Goal: Check status: Check status

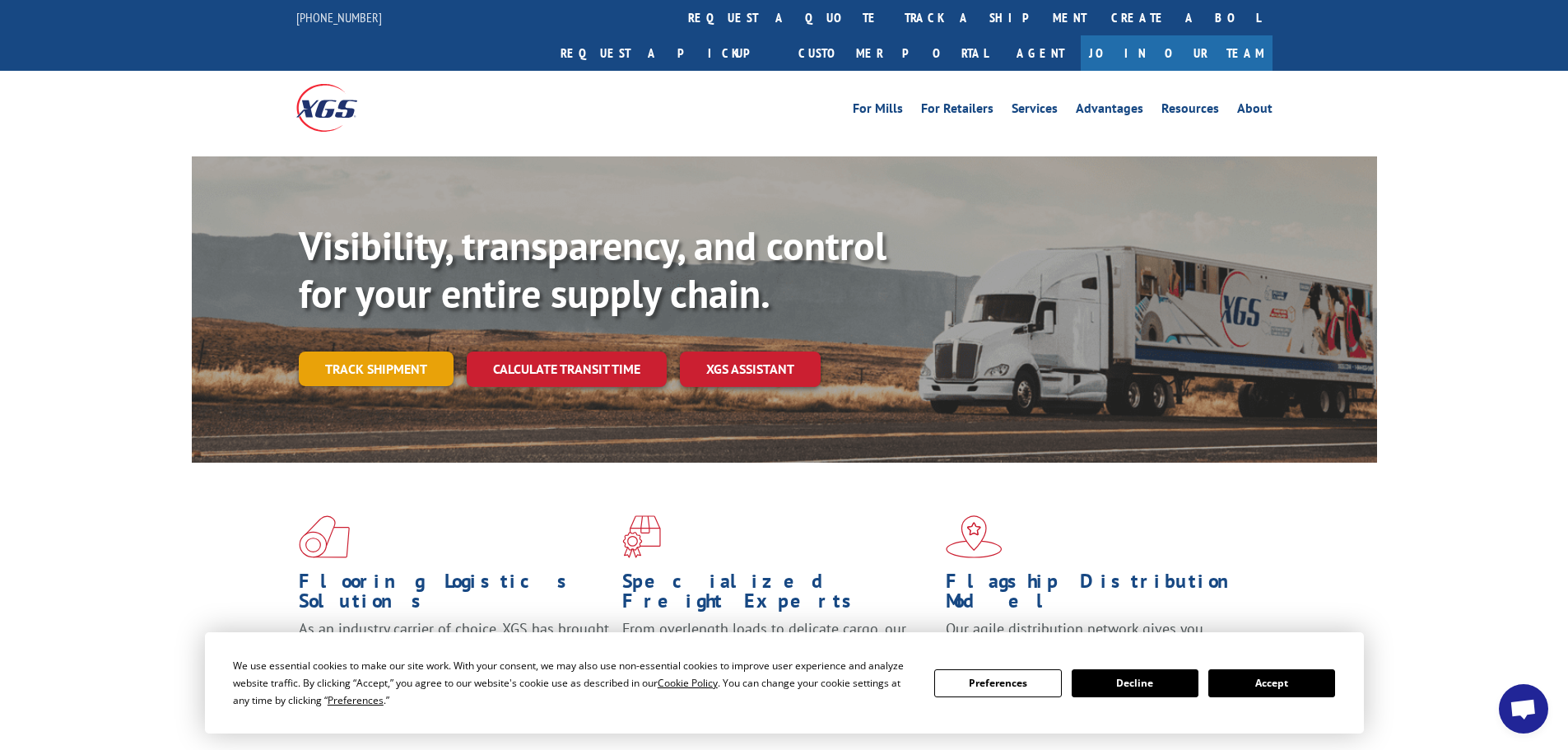
click at [407, 351] on link "Track shipment" at bounding box center [376, 368] width 155 height 35
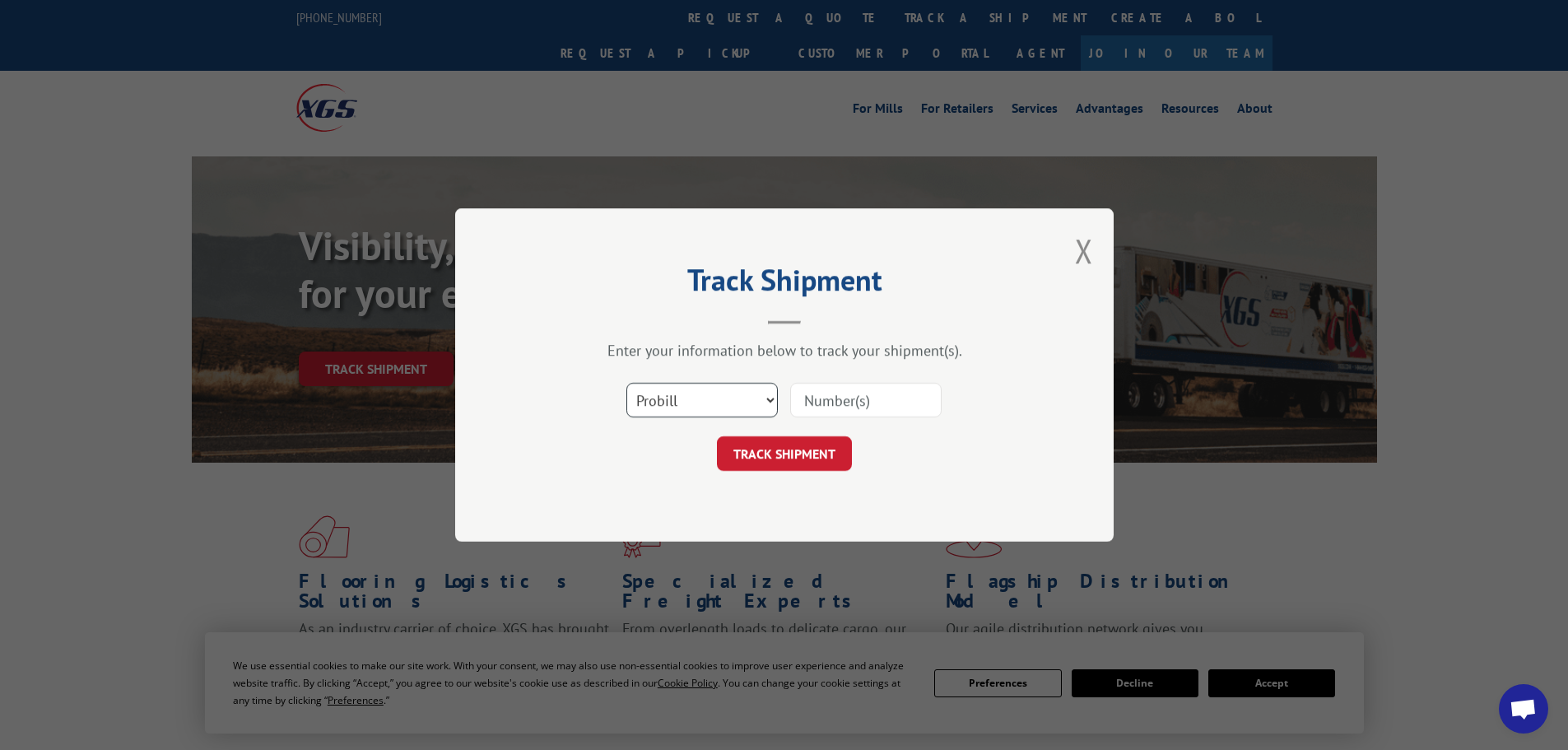
click at [704, 400] on select "Select category... Probill BOL PO" at bounding box center [702, 400] width 151 height 35
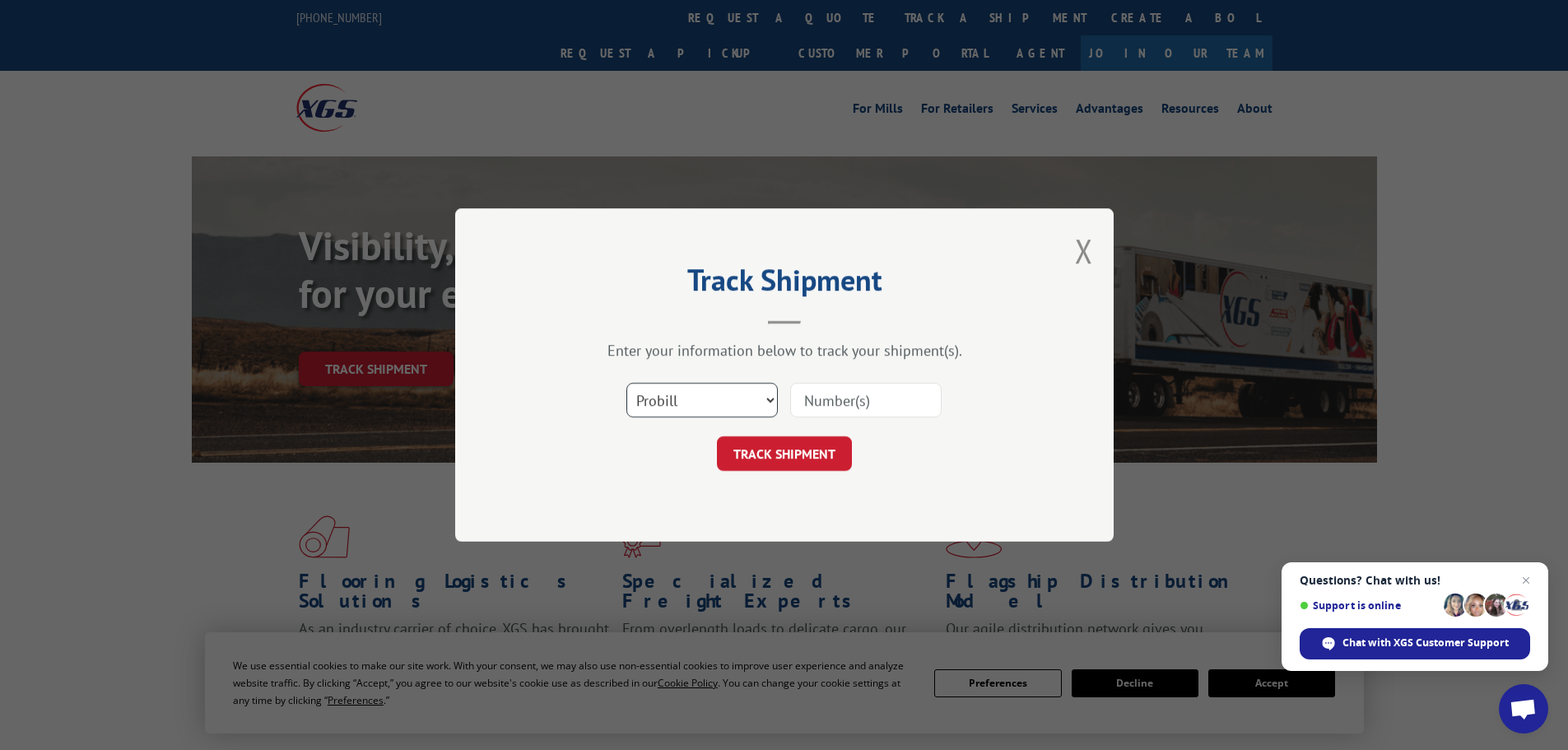
select select "bol"
click at [627, 383] on select "Select category... Probill BOL PO" at bounding box center [702, 400] width 151 height 35
click at [817, 396] on input at bounding box center [865, 400] width 151 height 35
type input "646934"
click at [793, 449] on button "TRACK SHIPMENT" at bounding box center [784, 453] width 135 height 35
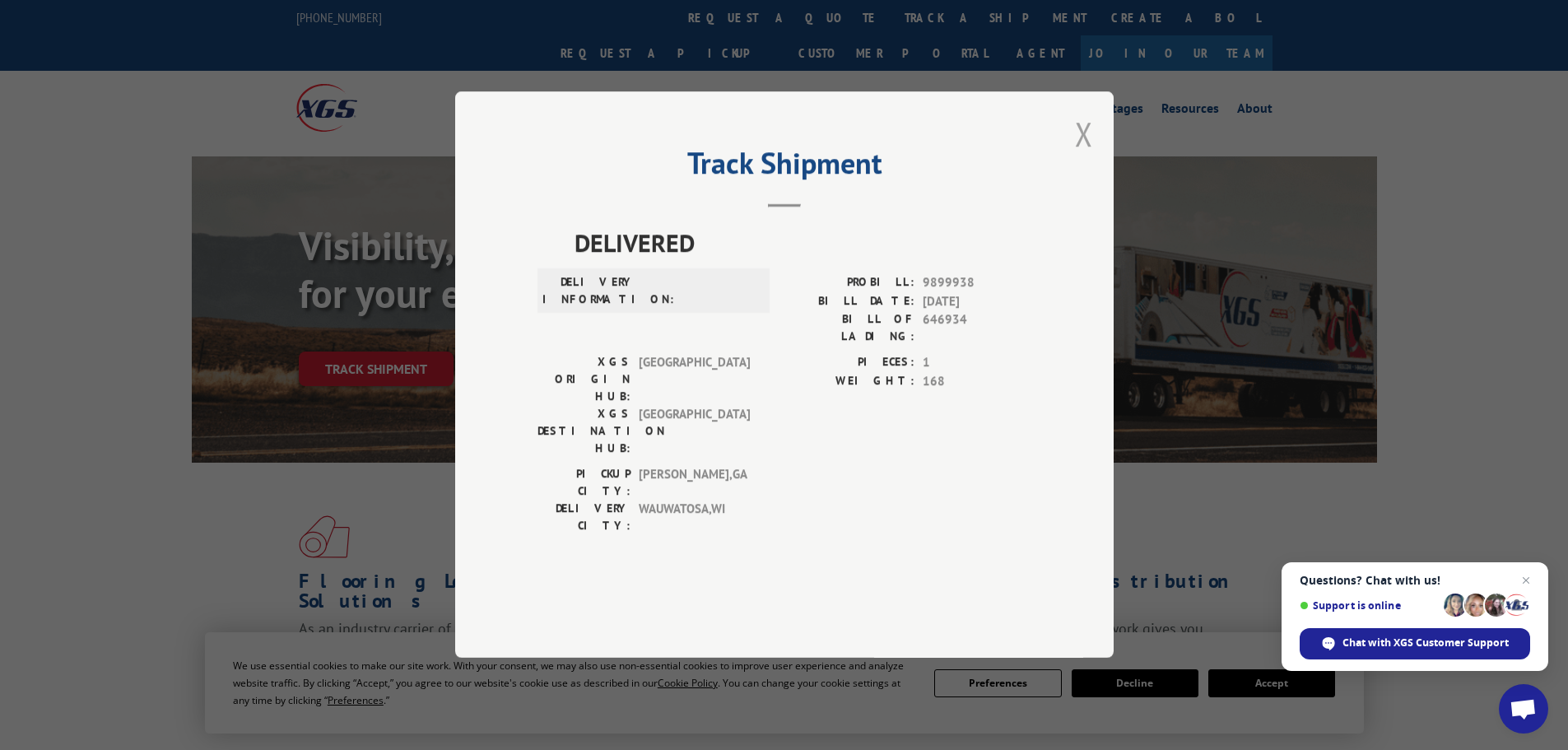
click at [1084, 156] on button "Close modal" at bounding box center [1083, 133] width 18 height 43
